Goal: Task Accomplishment & Management: Manage account settings

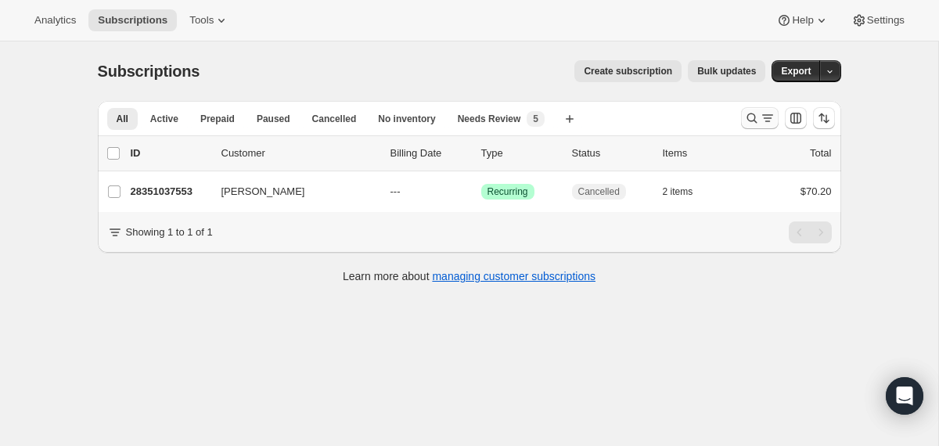
click at [753, 114] on icon "Search and filter results" at bounding box center [752, 118] width 16 height 16
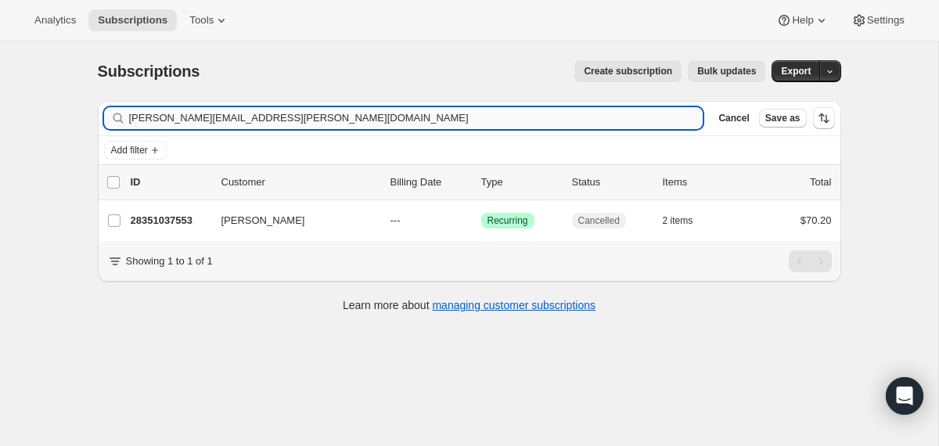
click at [633, 113] on input "[PERSON_NAME][EMAIL_ADDRESS][PERSON_NAME][DOMAIN_NAME]" at bounding box center [416, 118] width 574 height 22
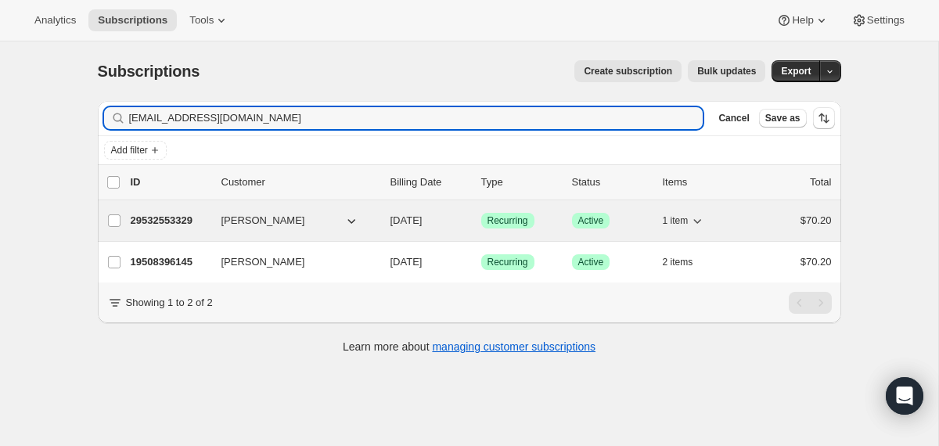
type input "[EMAIL_ADDRESS][DOMAIN_NAME]"
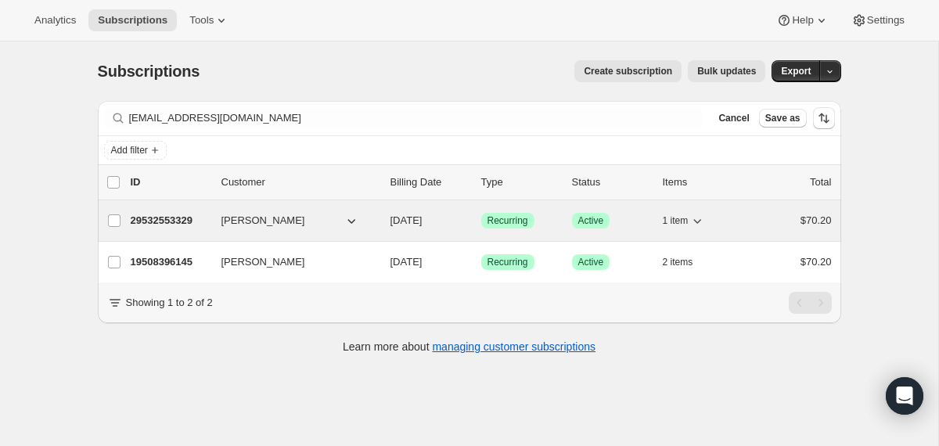
click at [387, 211] on div "29532553329 [PERSON_NAME] [DATE] Success Recurring Success Active 1 item $70.20" at bounding box center [481, 221] width 701 height 22
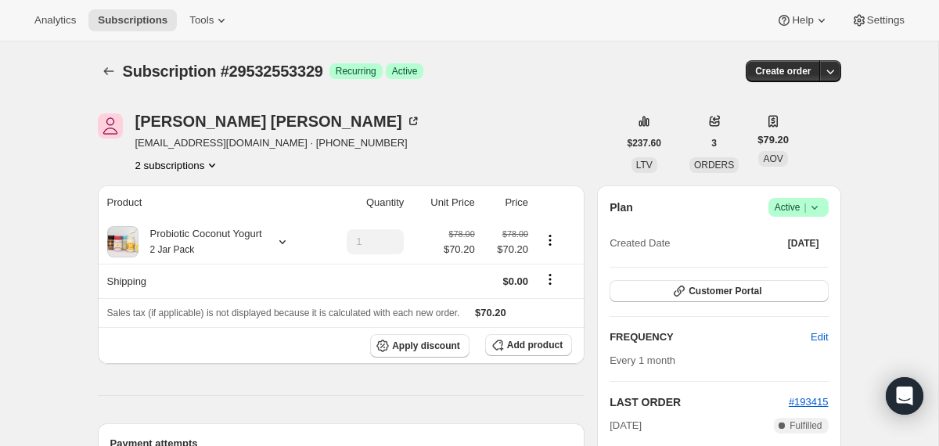
click at [811, 210] on icon at bounding box center [815, 208] width 16 height 16
click at [797, 271] on span "Cancel subscription" at bounding box center [792, 265] width 88 height 16
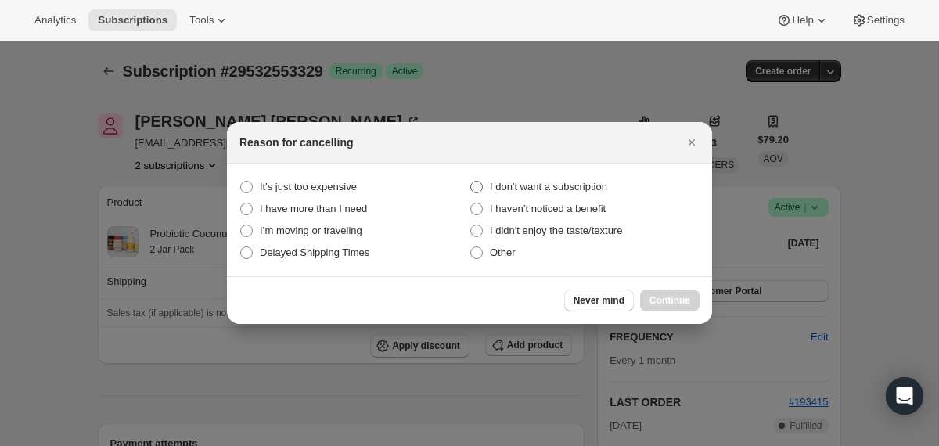
click at [569, 186] on span "I don't want a subscription" at bounding box center [548, 187] width 117 height 12
click at [471, 182] on subscription "I don't want a subscription" at bounding box center [470, 181] width 1 height 1
radio subscription "true"
click at [664, 298] on span "Continue" at bounding box center [669, 300] width 41 height 13
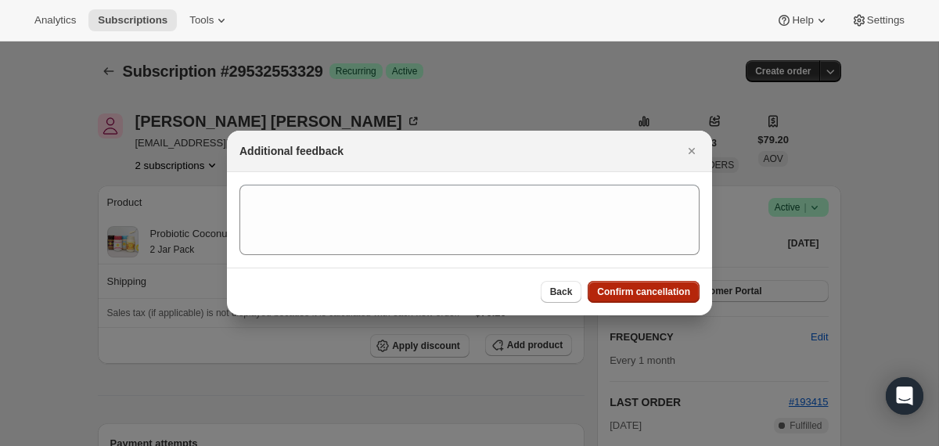
click at [664, 298] on button "Confirm cancellation" at bounding box center [644, 292] width 112 height 22
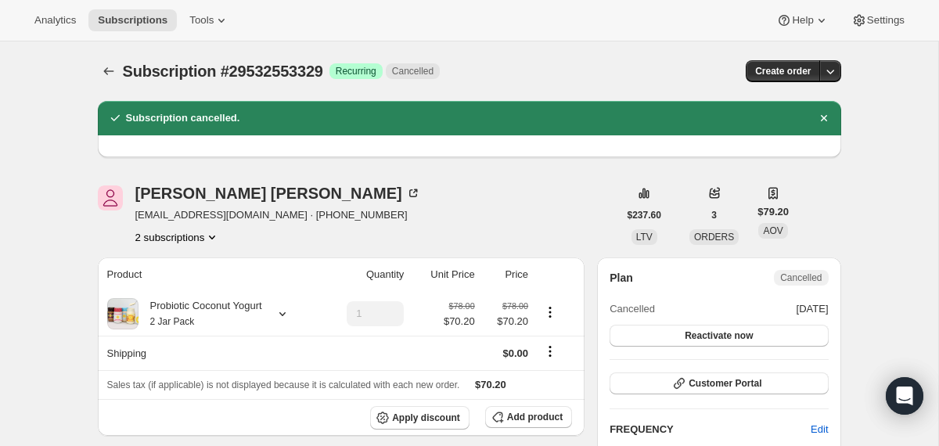
click at [115, 76] on icon "Subscriptions" at bounding box center [109, 71] width 16 height 16
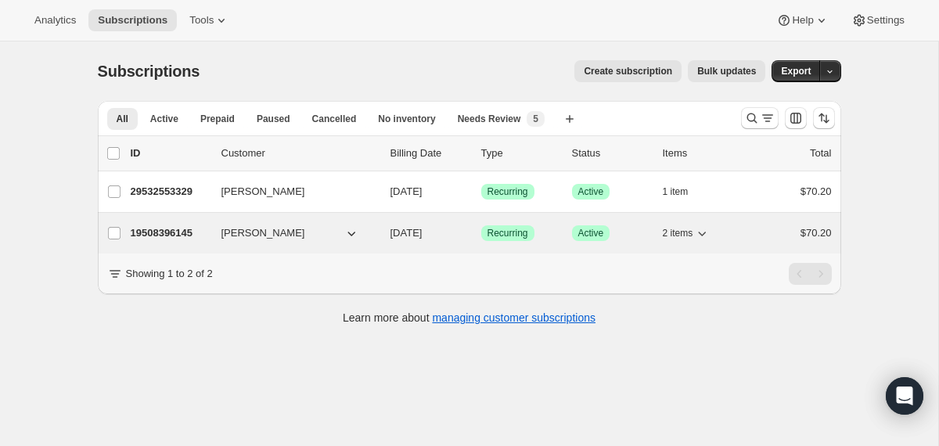
click at [379, 232] on div "19508396145 [PERSON_NAME] [DATE] Success Recurring Success Active 2 items $70.20" at bounding box center [481, 233] width 701 height 22
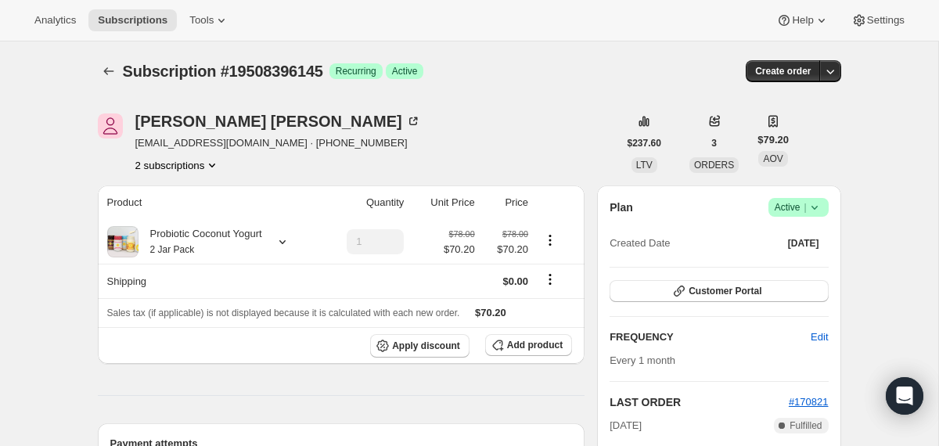
click at [815, 204] on icon at bounding box center [815, 208] width 16 height 16
click at [783, 265] on span "Cancel subscription" at bounding box center [792, 265] width 88 height 12
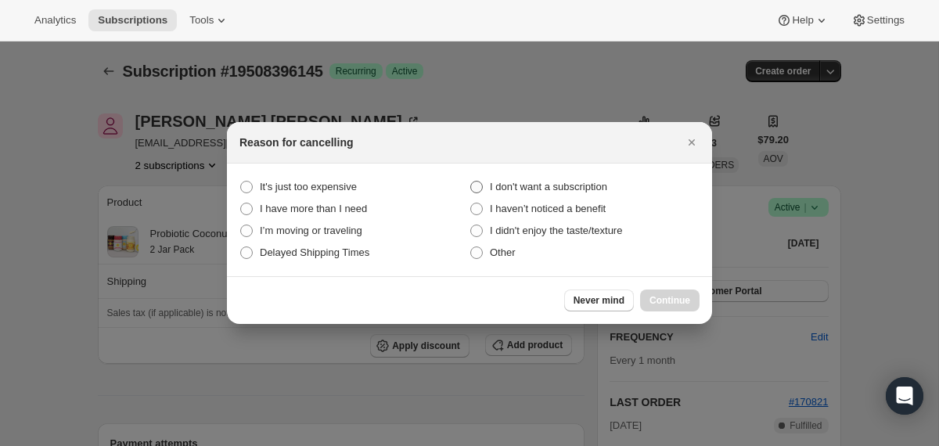
click at [568, 183] on span "I don't want a subscription" at bounding box center [548, 187] width 117 height 12
click at [471, 182] on subscription "I don't want a subscription" at bounding box center [470, 181] width 1 height 1
radio subscription "true"
click at [665, 305] on span "Continue" at bounding box center [669, 300] width 41 height 13
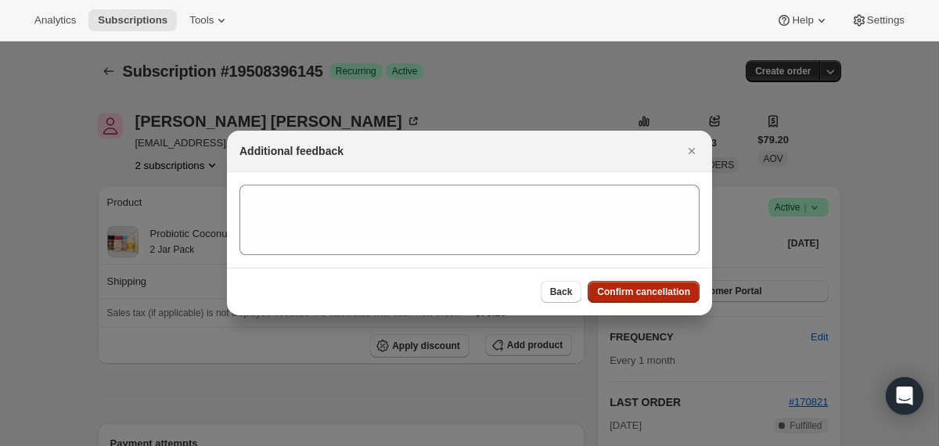
click at [663, 300] on button "Confirm cancellation" at bounding box center [644, 292] width 112 height 22
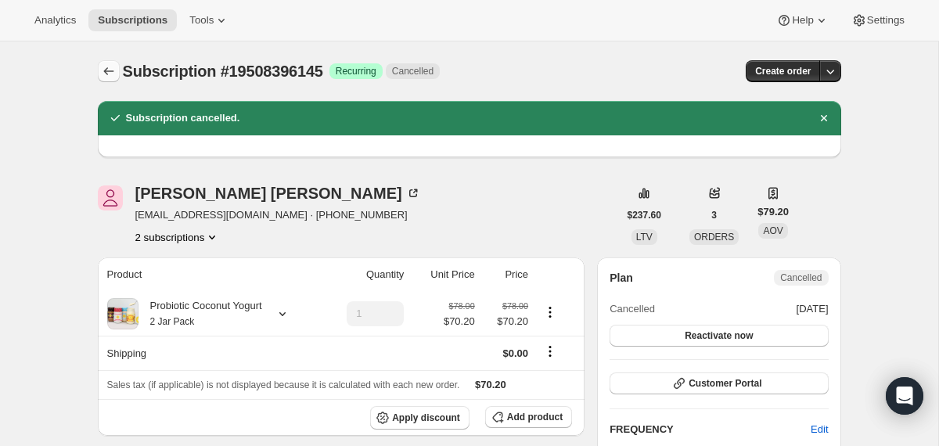
click at [109, 74] on icon "Subscriptions" at bounding box center [109, 71] width 16 height 16
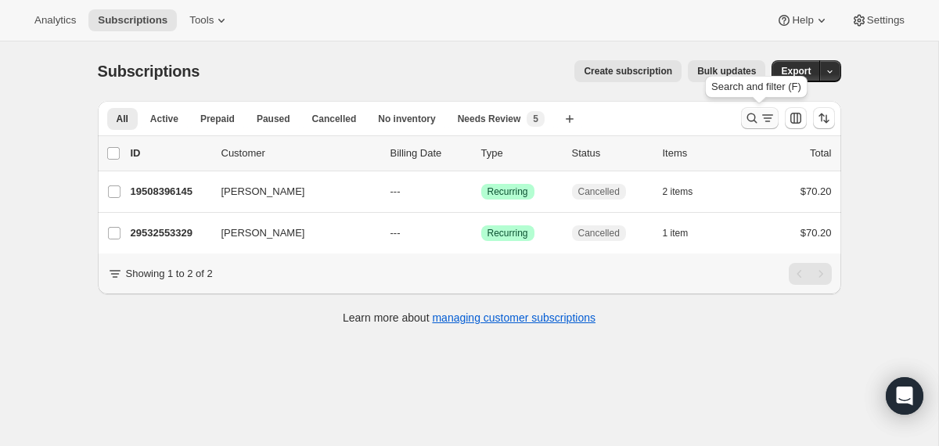
click at [744, 119] on icon "Search and filter results" at bounding box center [752, 118] width 16 height 16
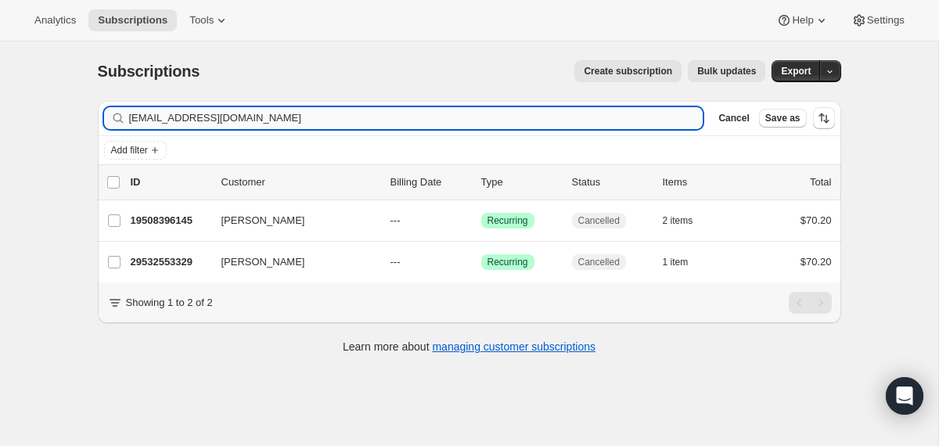
click at [579, 112] on input "[EMAIL_ADDRESS][DOMAIN_NAME]" at bounding box center [416, 118] width 574 height 22
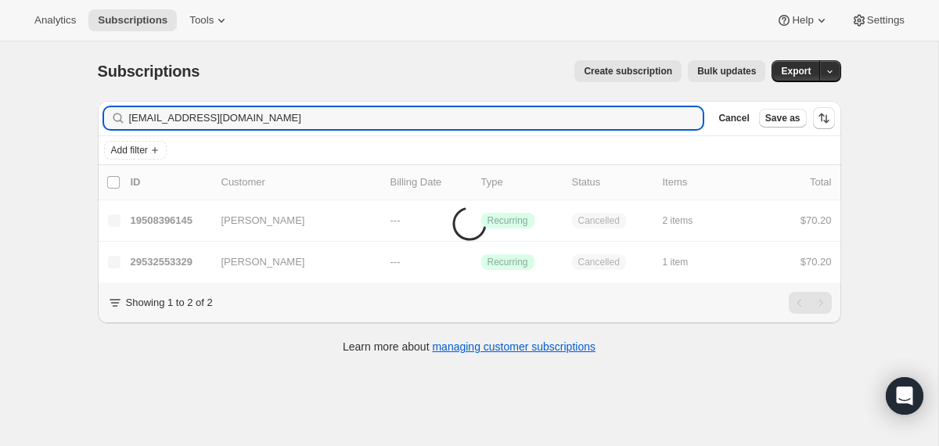
type input "[EMAIL_ADDRESS][DOMAIN_NAME]"
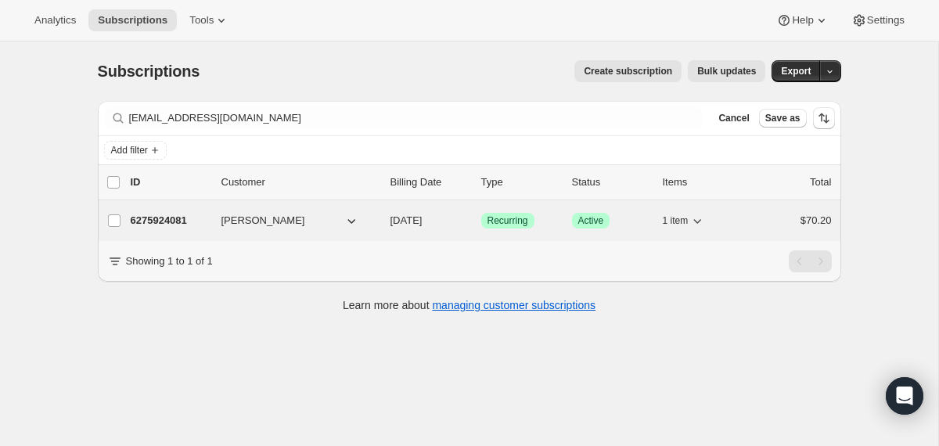
click at [389, 220] on div "6275924081 [PERSON_NAME] [DATE] Success Recurring Success Active 1 item $70.20" at bounding box center [481, 221] width 701 height 22
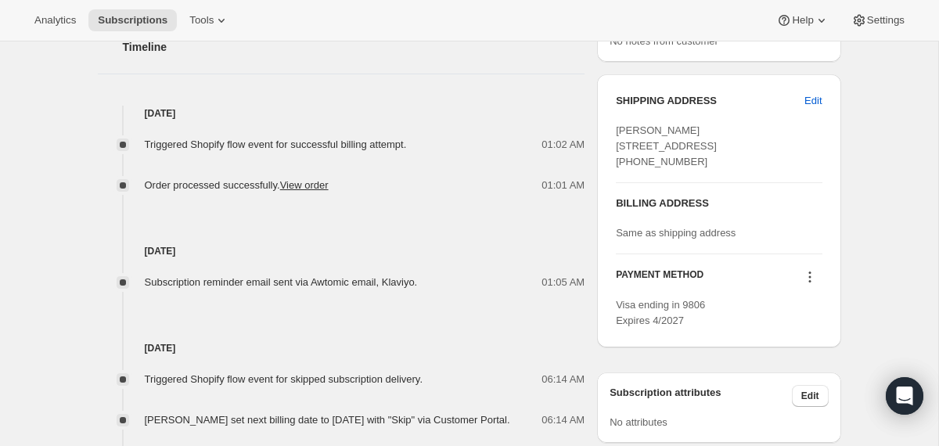
scroll to position [552, 0]
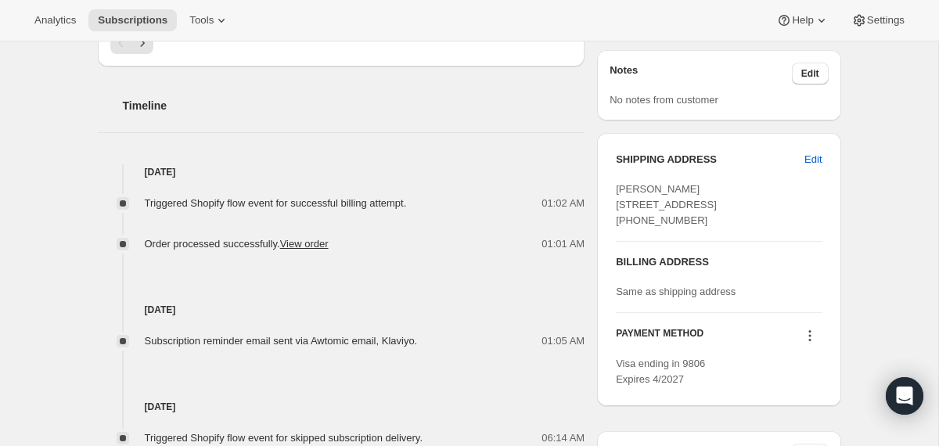
click at [477, 347] on div "01:05 AM" at bounding box center [505, 341] width 158 height 16
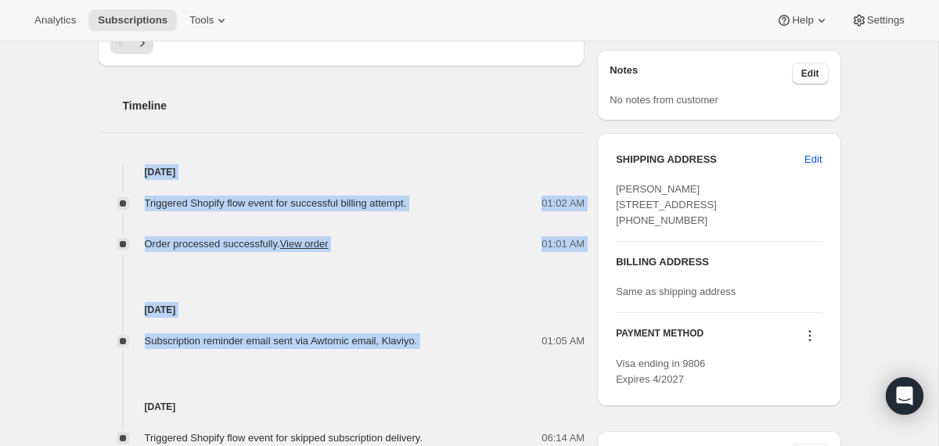
drag, startPoint x: 477, startPoint y: 347, endPoint x: 425, endPoint y: 145, distance: 208.4
click at [425, 145] on div "Timeline [DATE] Triggered Shopify flow event for successful billing attempt. 01…" at bounding box center [341, 439] width 487 height 744
copy div "[DATE] Triggered Shopify flow event for successful billing attempt. 01:02 AM Or…"
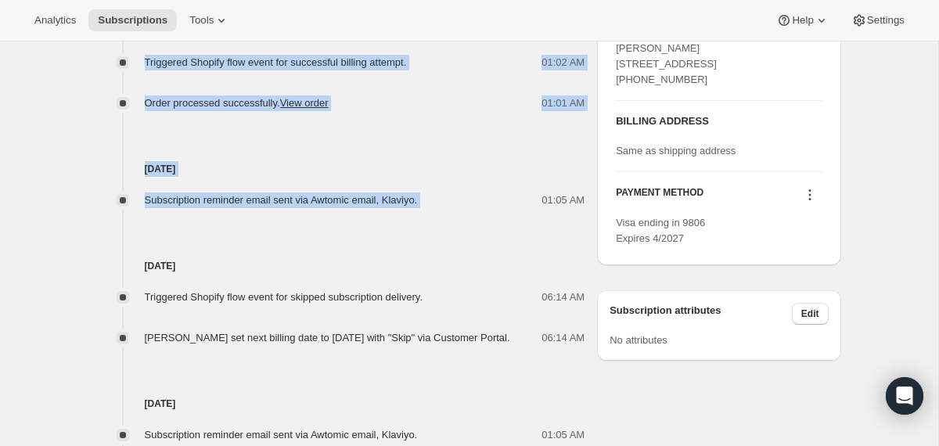
scroll to position [695, 0]
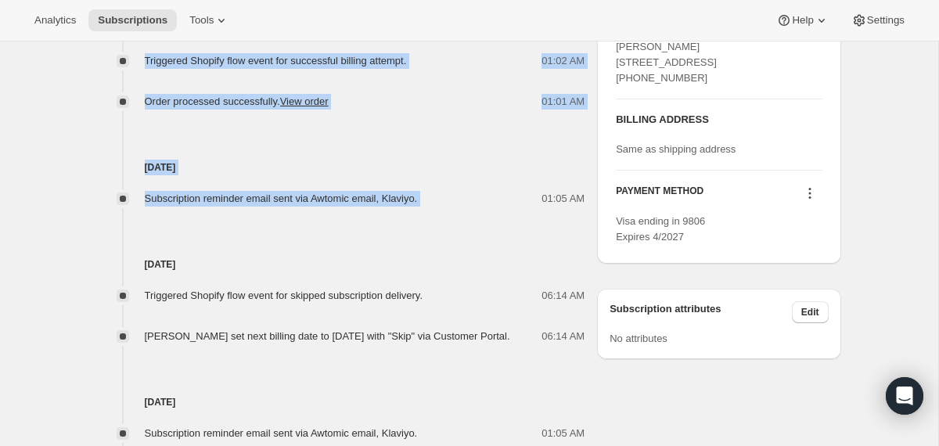
drag, startPoint x: 370, startPoint y: 357, endPoint x: 365, endPoint y: 242, distance: 115.2
click at [365, 240] on div "[DATE] Triggered Shopify flow event for skipped subscription delivery. 06:14 AM…" at bounding box center [341, 276] width 487 height 138
copy div "[DATE] Triggered Shopify flow event for skipped subscription delivery. 06:14 AM…"
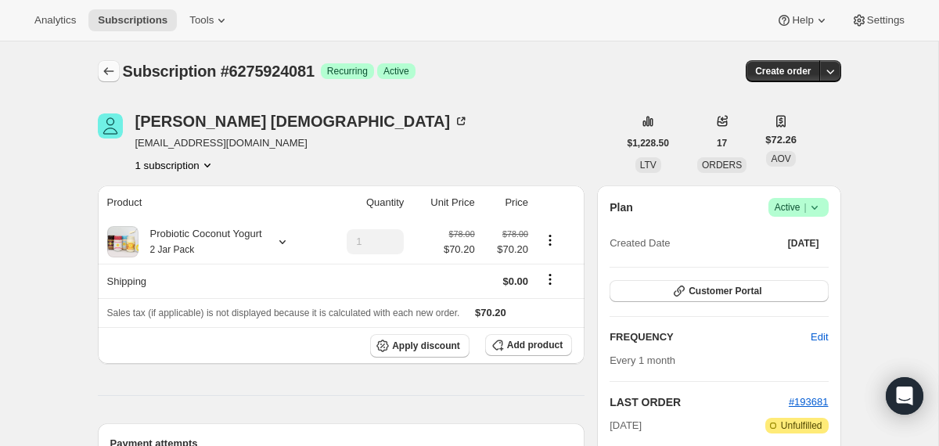
click at [106, 72] on icon "Subscriptions" at bounding box center [109, 71] width 16 height 16
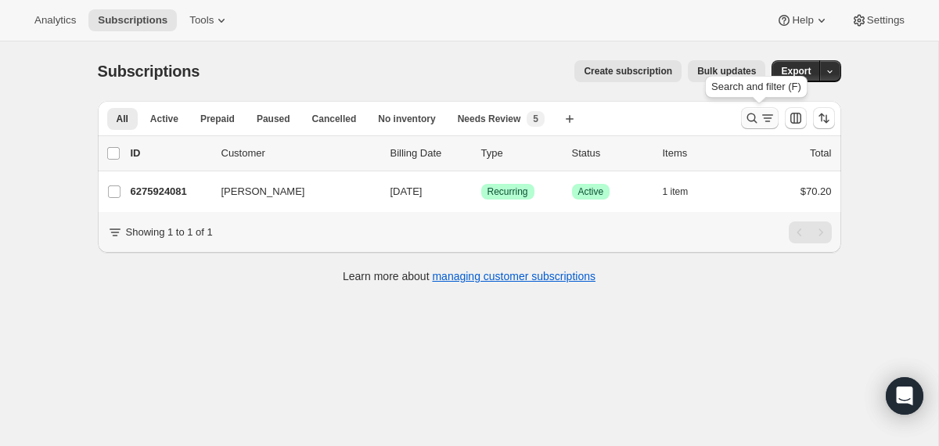
click at [753, 122] on icon "Search and filter results" at bounding box center [752, 118] width 16 height 16
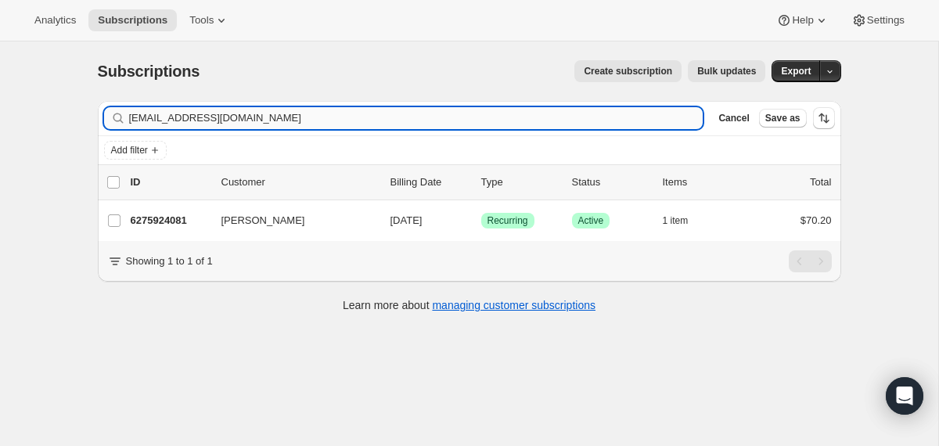
click at [580, 116] on input "[EMAIL_ADDRESS][DOMAIN_NAME]" at bounding box center [416, 118] width 574 height 22
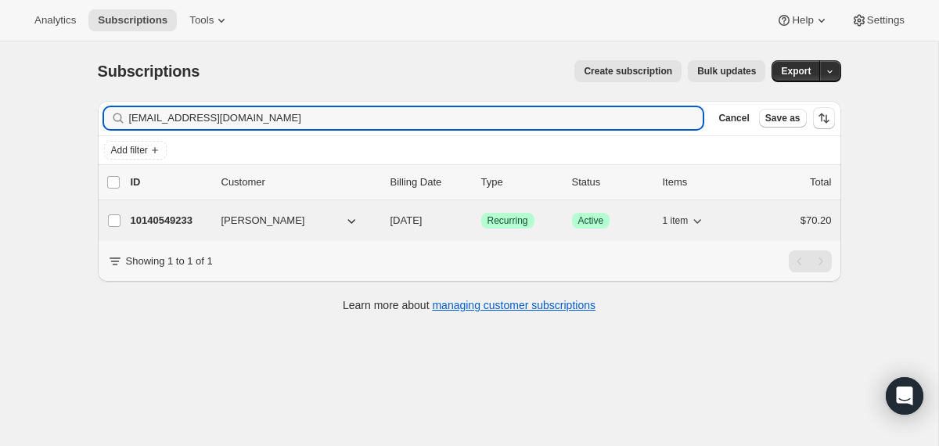
type input "[EMAIL_ADDRESS][DOMAIN_NAME]"
click at [388, 222] on div "10140549233 [PERSON_NAME] [DATE] Success Recurring Success Active 1 item $70.20" at bounding box center [481, 221] width 701 height 22
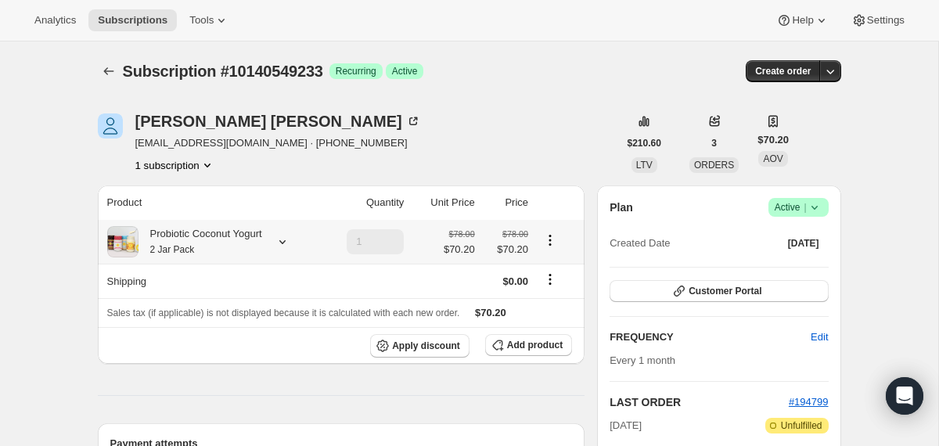
click at [262, 247] on div "Probiotic Coconut Yogurt 2 Jar Pack" at bounding box center [200, 241] width 124 height 31
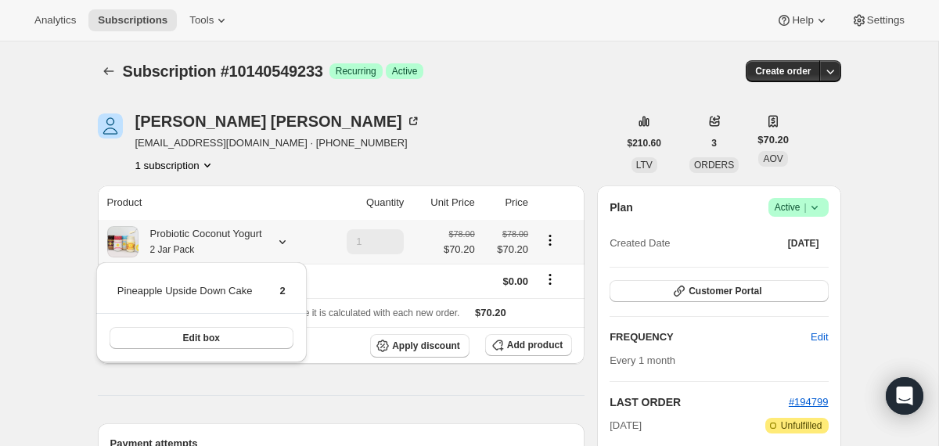
click at [262, 247] on div "Probiotic Coconut Yogurt 2 Jar Pack" at bounding box center [200, 241] width 124 height 31
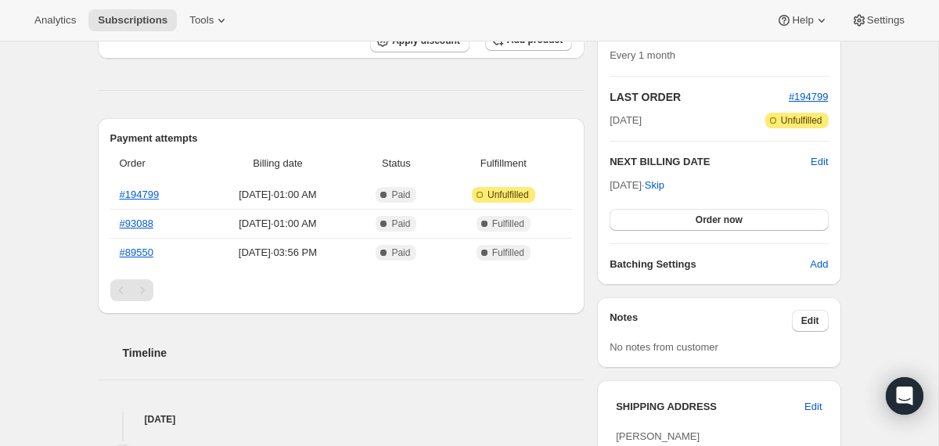
scroll to position [304, 0]
click at [139, 194] on link "#194799" at bounding box center [140, 195] width 40 height 12
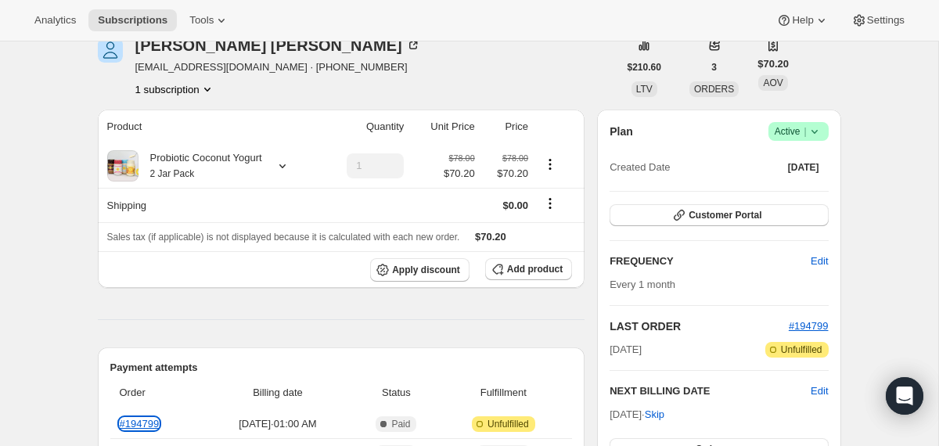
scroll to position [0, 0]
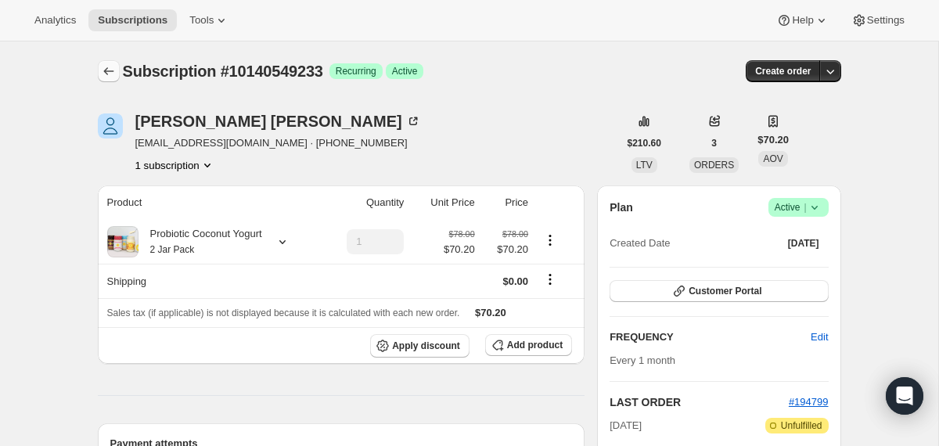
click at [103, 76] on icon "Subscriptions" at bounding box center [109, 71] width 16 height 16
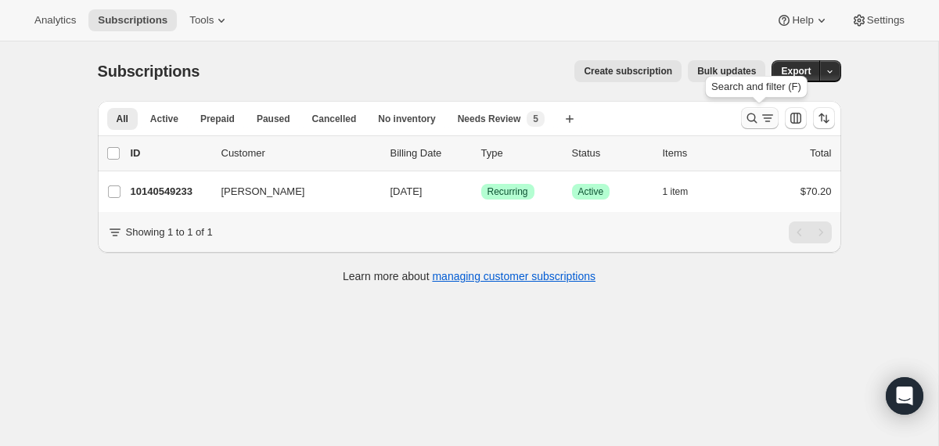
click at [745, 122] on icon "Search and filter results" at bounding box center [752, 118] width 16 height 16
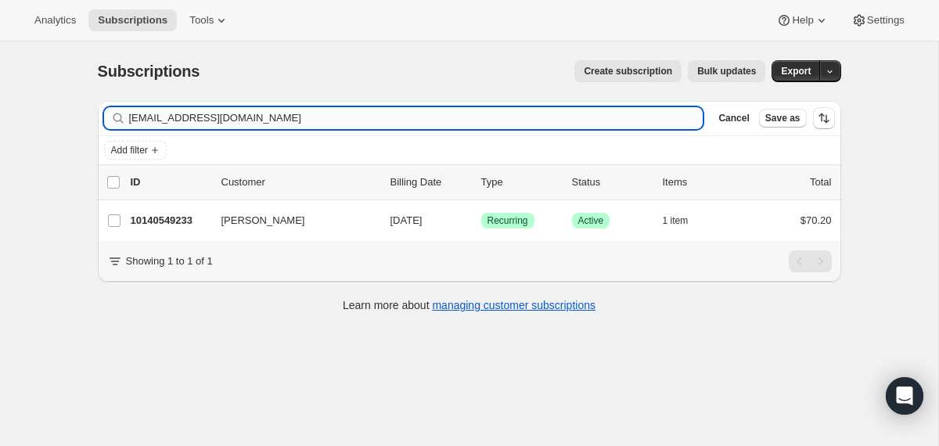
click at [520, 127] on input "[EMAIL_ADDRESS][DOMAIN_NAME]" at bounding box center [416, 118] width 574 height 22
click at [519, 117] on input "[EMAIL_ADDRESS][DOMAIN_NAME]" at bounding box center [416, 118] width 574 height 22
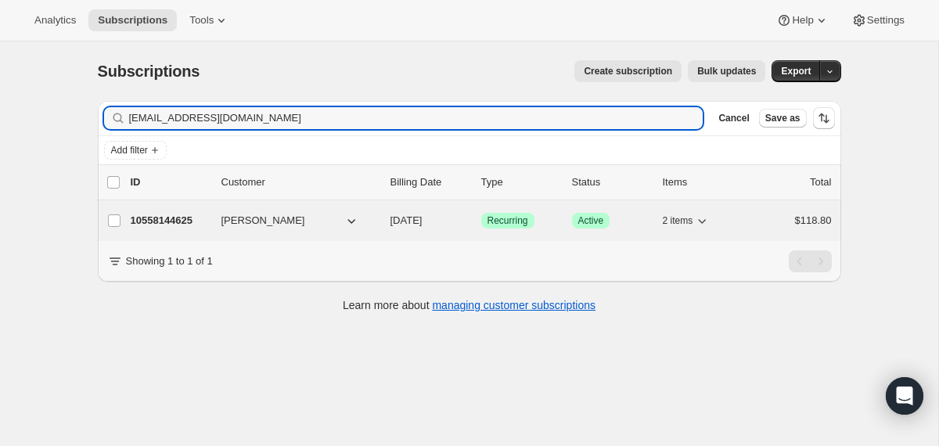
type input "[EMAIL_ADDRESS][DOMAIN_NAME]"
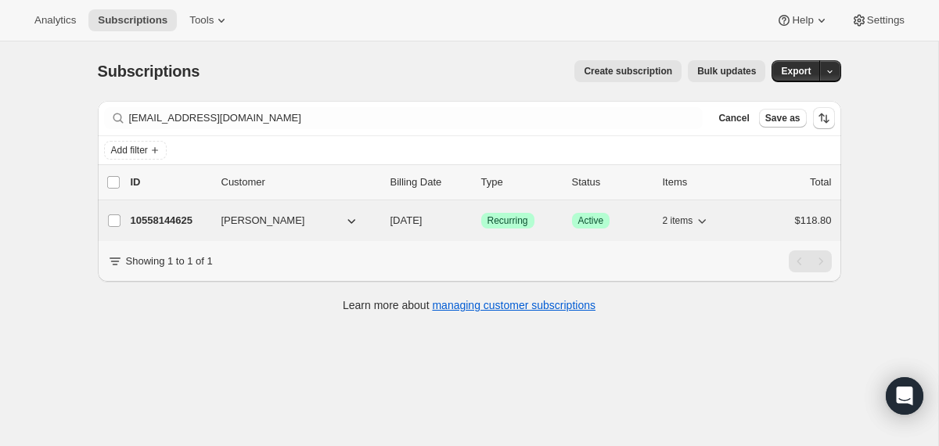
click at [383, 218] on div "10558144625 [PERSON_NAME] [DATE] Success Recurring Success Active 2 items $118.…" at bounding box center [481, 221] width 701 height 22
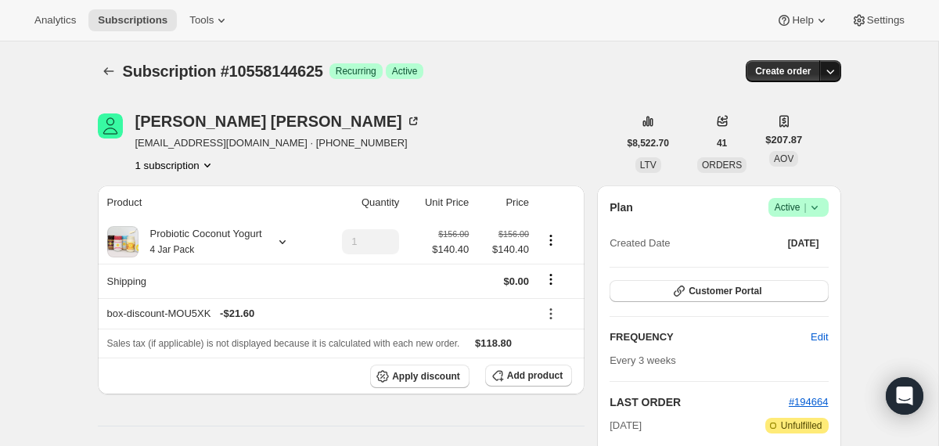
click at [830, 68] on icon "button" at bounding box center [830, 71] width 16 height 16
click at [777, 129] on span "Create custom one-time order" at bounding box center [763, 130] width 135 height 12
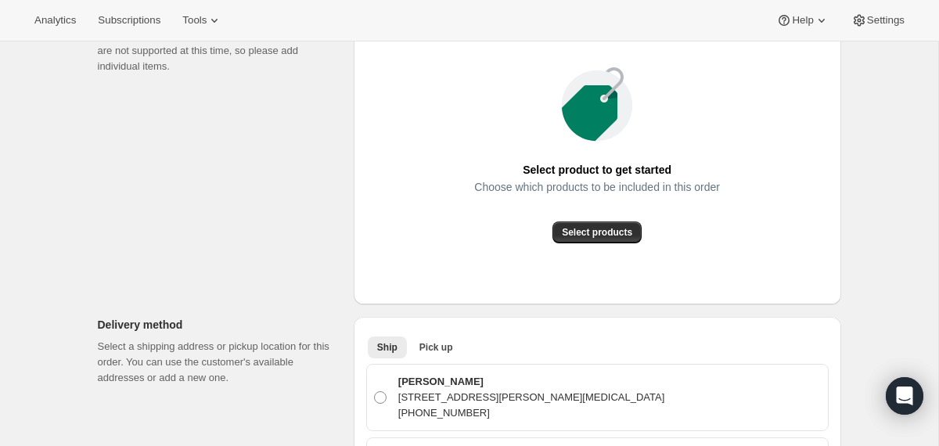
scroll to position [253, 0]
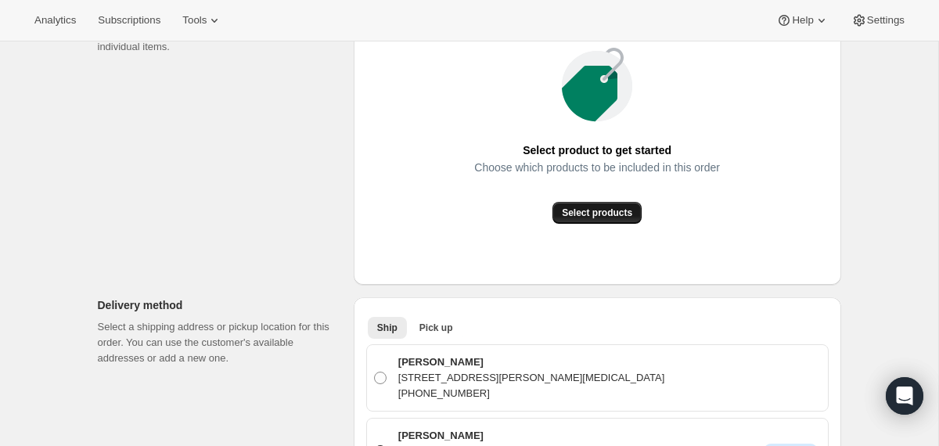
click at [600, 213] on span "Select products" at bounding box center [597, 213] width 70 height 13
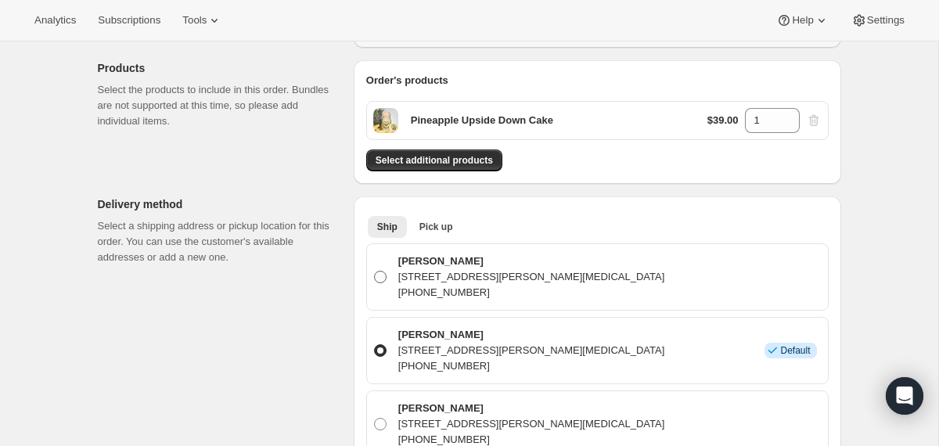
scroll to position [164, 0]
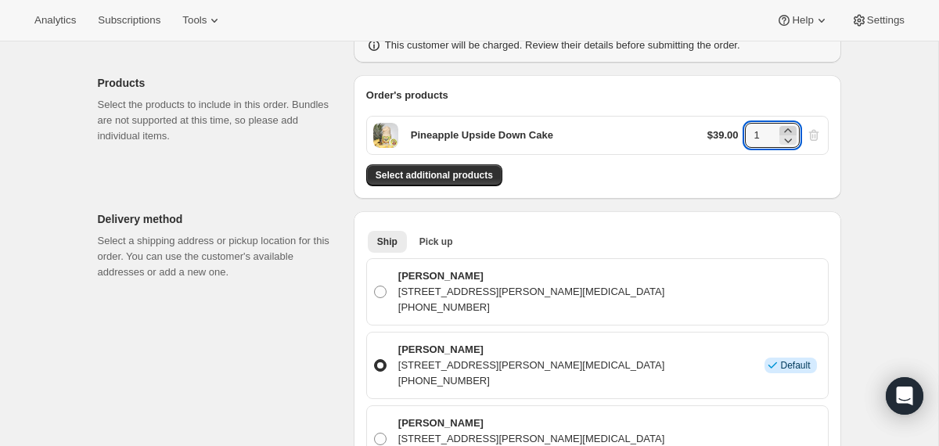
click at [787, 127] on icon at bounding box center [788, 131] width 16 height 16
type input "2"
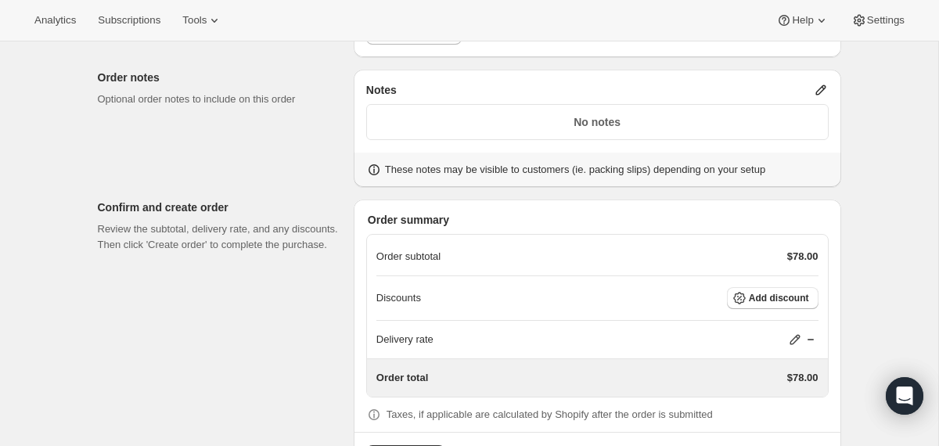
scroll to position [1300, 0]
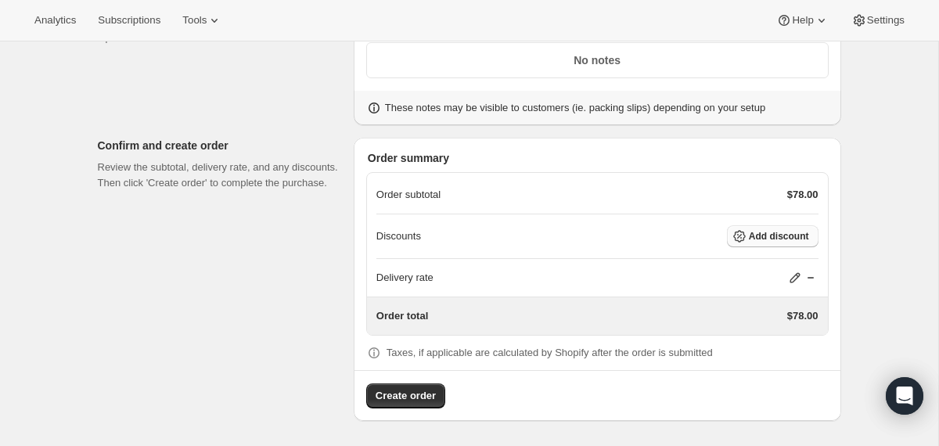
click at [761, 242] on span "Add discount" at bounding box center [779, 236] width 60 height 13
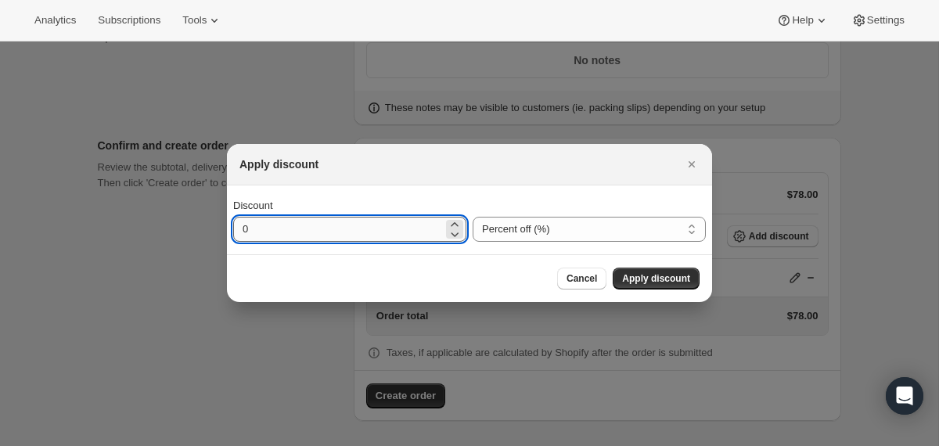
click at [323, 236] on input "0" at bounding box center [338, 229] width 210 height 25
type input "18"
click at [527, 232] on select "Percent off (%) Amount off ($)" at bounding box center [589, 229] width 233 height 25
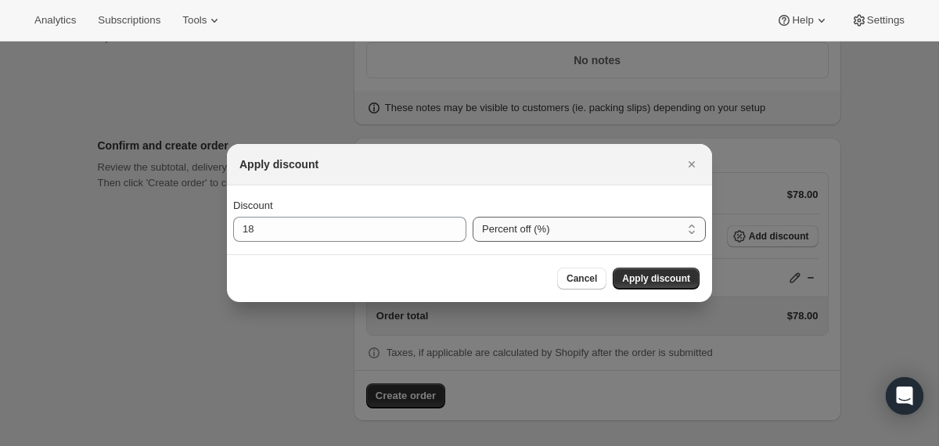
select select "fixedAmount"
click at [473, 217] on select "Percent off (%) Amount off ($)" at bounding box center [589, 229] width 233 height 25
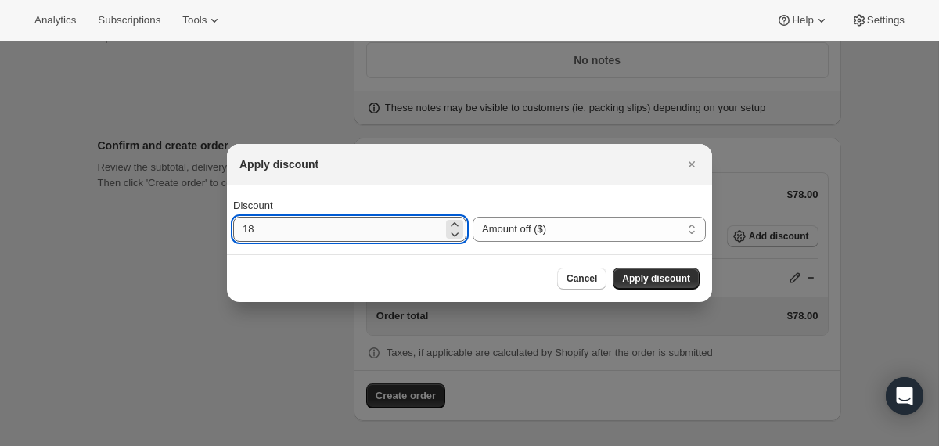
click at [393, 227] on input "18" at bounding box center [338, 229] width 210 height 25
type input "18.6"
click at [628, 276] on span "Apply discount" at bounding box center [656, 278] width 68 height 13
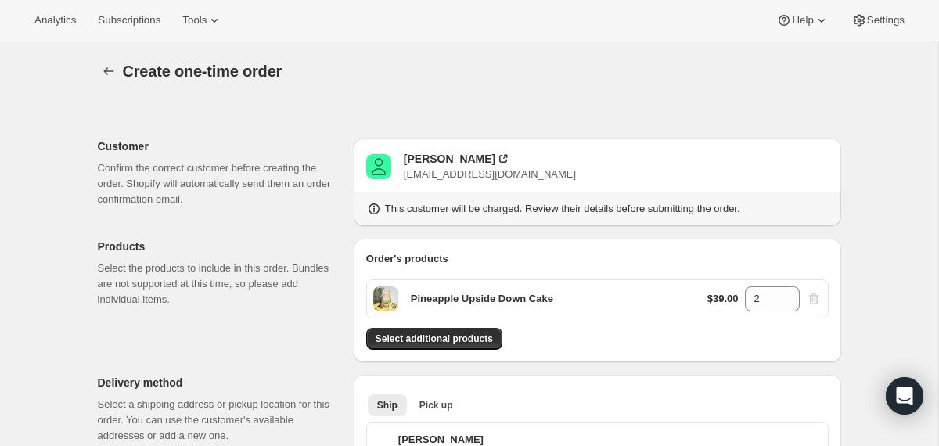
scroll to position [1293, 0]
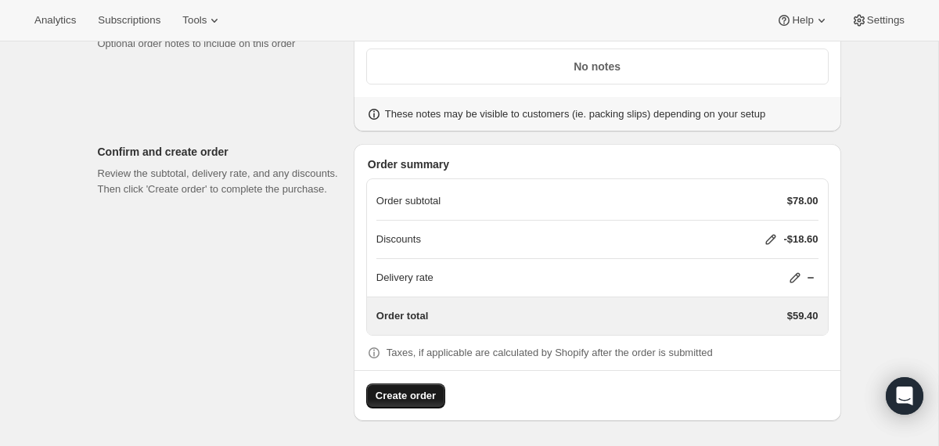
click at [390, 399] on span "Create order" at bounding box center [406, 396] width 60 height 16
